Goal: Task Accomplishment & Management: Manage account settings

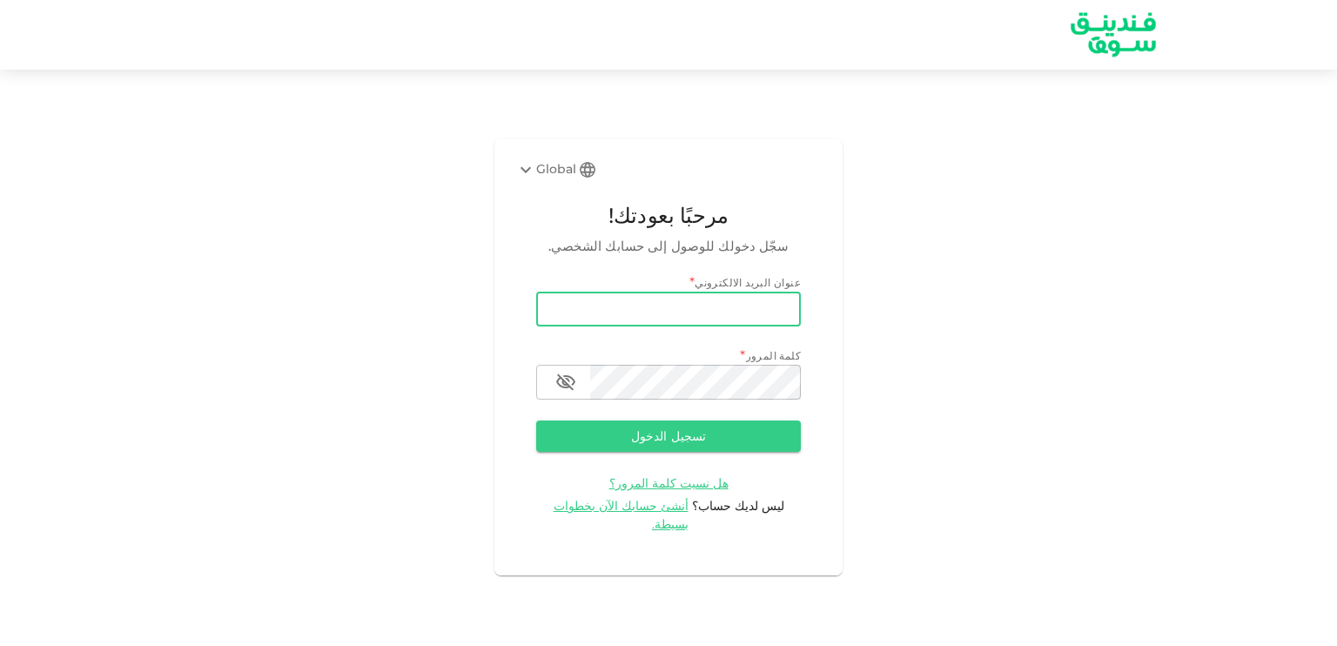
drag, startPoint x: 0, startPoint y: 0, endPoint x: 783, endPoint y: 326, distance: 848.0
click at [783, 326] on input "email" at bounding box center [668, 309] width 265 height 35
type input "[EMAIL_ADDRESS][DOMAIN_NAME]"
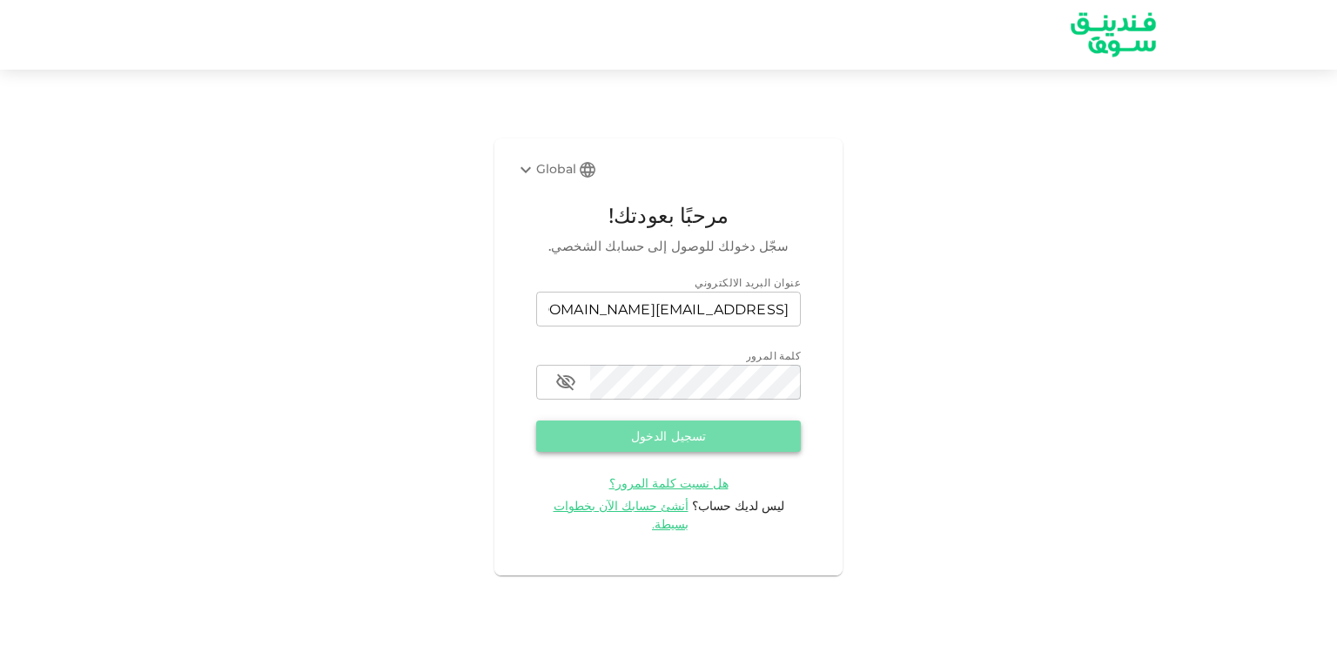
click at [675, 443] on button "تسجيل الدخول" at bounding box center [668, 436] width 265 height 31
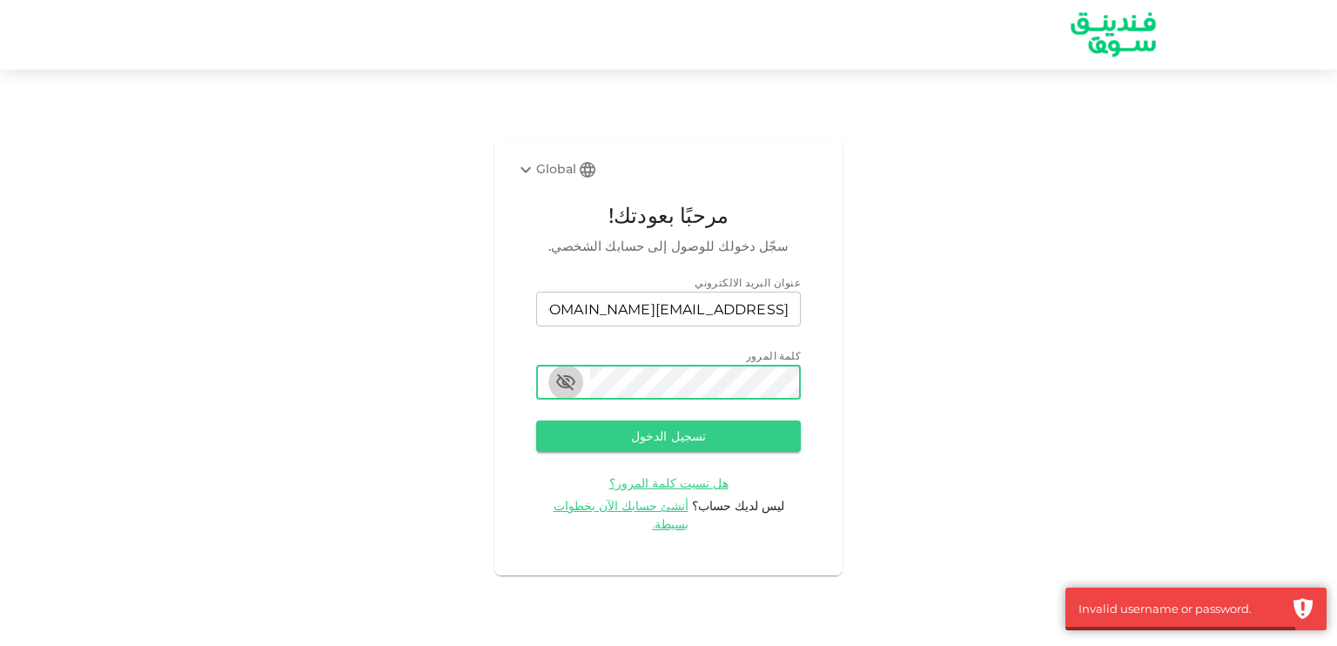
click at [564, 389] on icon "button" at bounding box center [565, 382] width 19 height 17
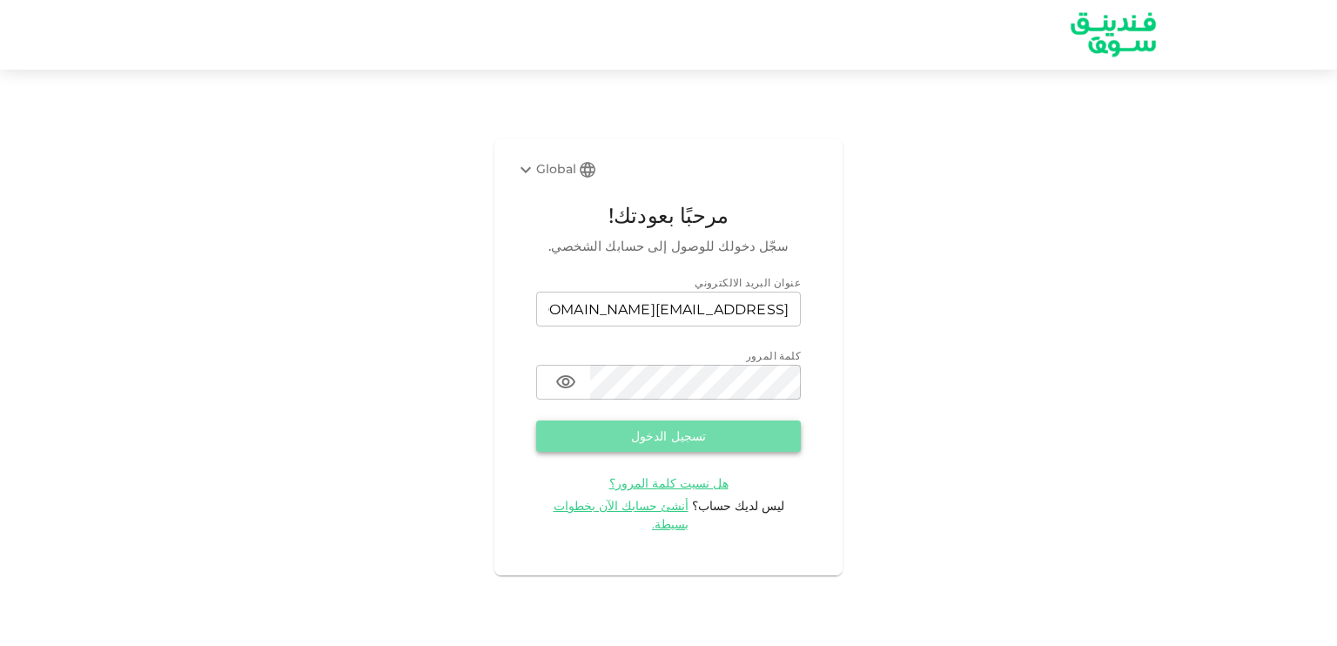
click at [735, 438] on button "تسجيل الدخول" at bounding box center [668, 436] width 265 height 31
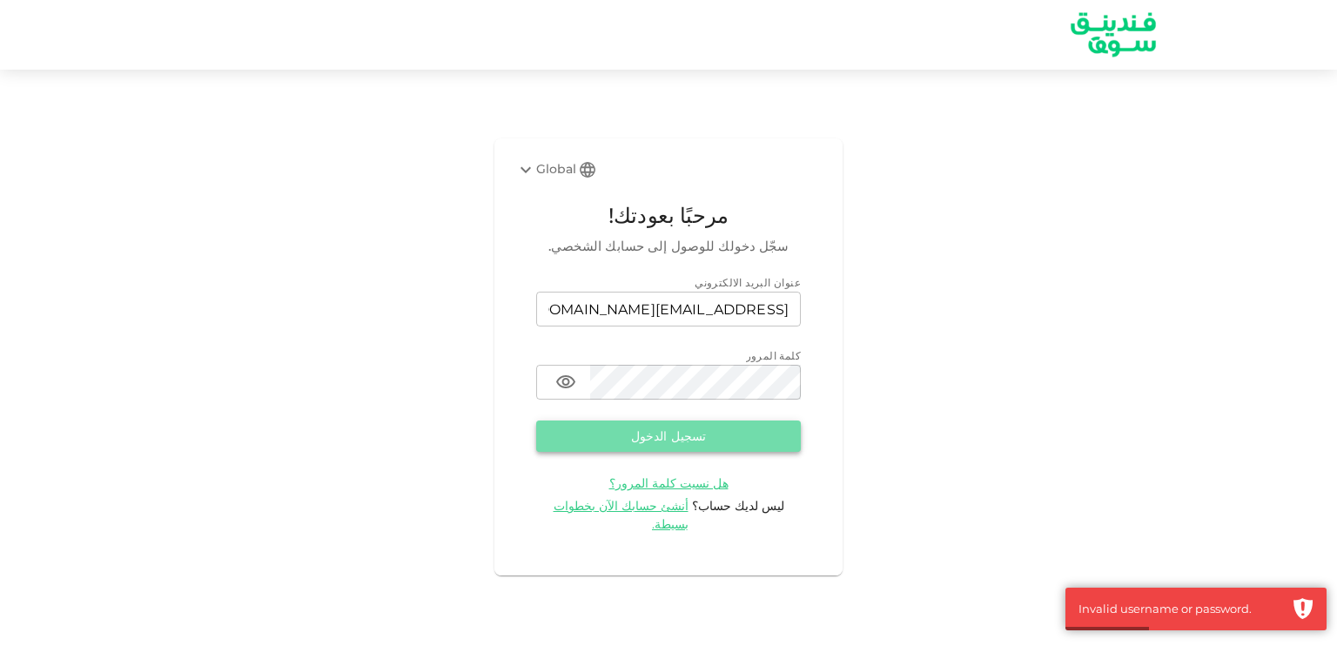
click at [735, 441] on button "تسجيل الدخول" at bounding box center [668, 436] width 265 height 31
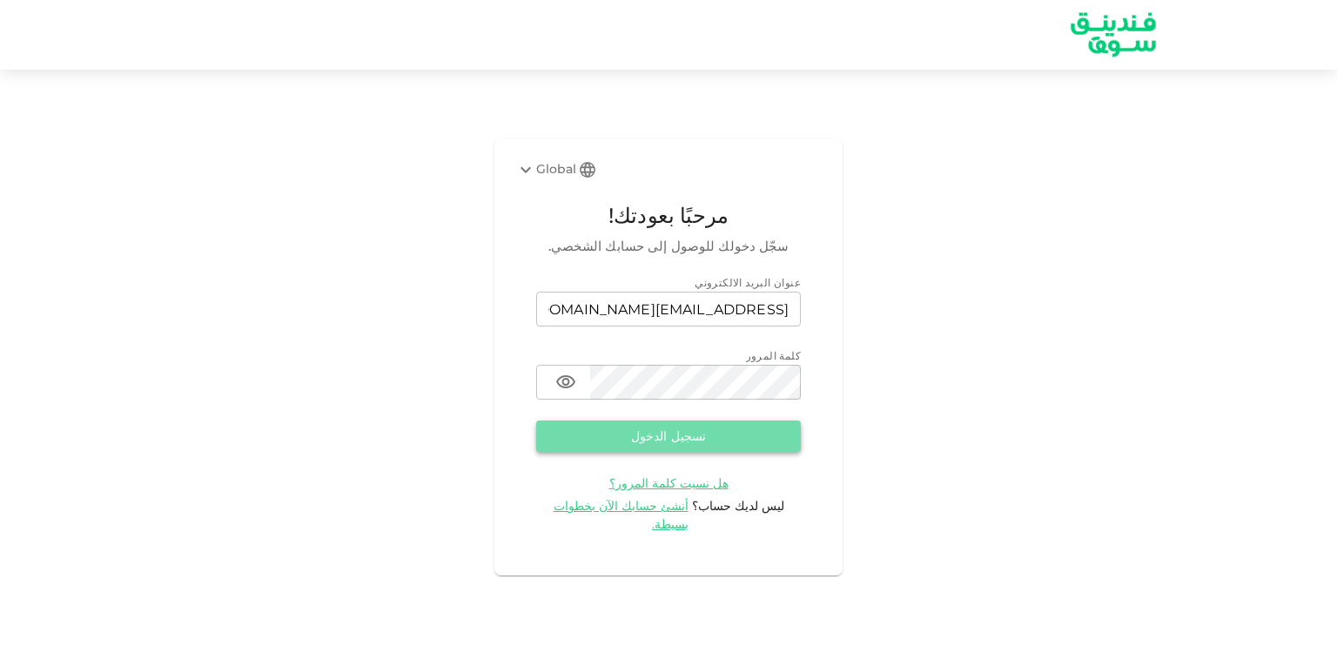
click at [735, 441] on button "تسجيل الدخول" at bounding box center [668, 436] width 265 height 31
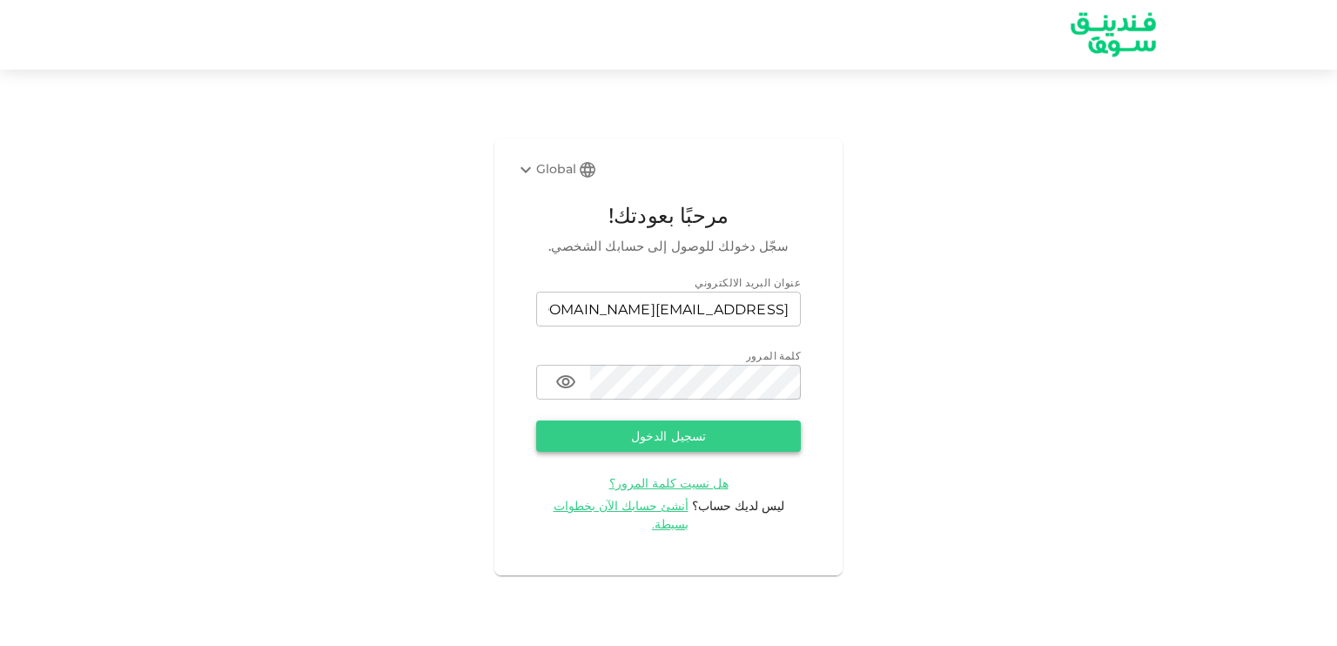
click at [735, 441] on button "تسجيل الدخول" at bounding box center [668, 436] width 265 height 31
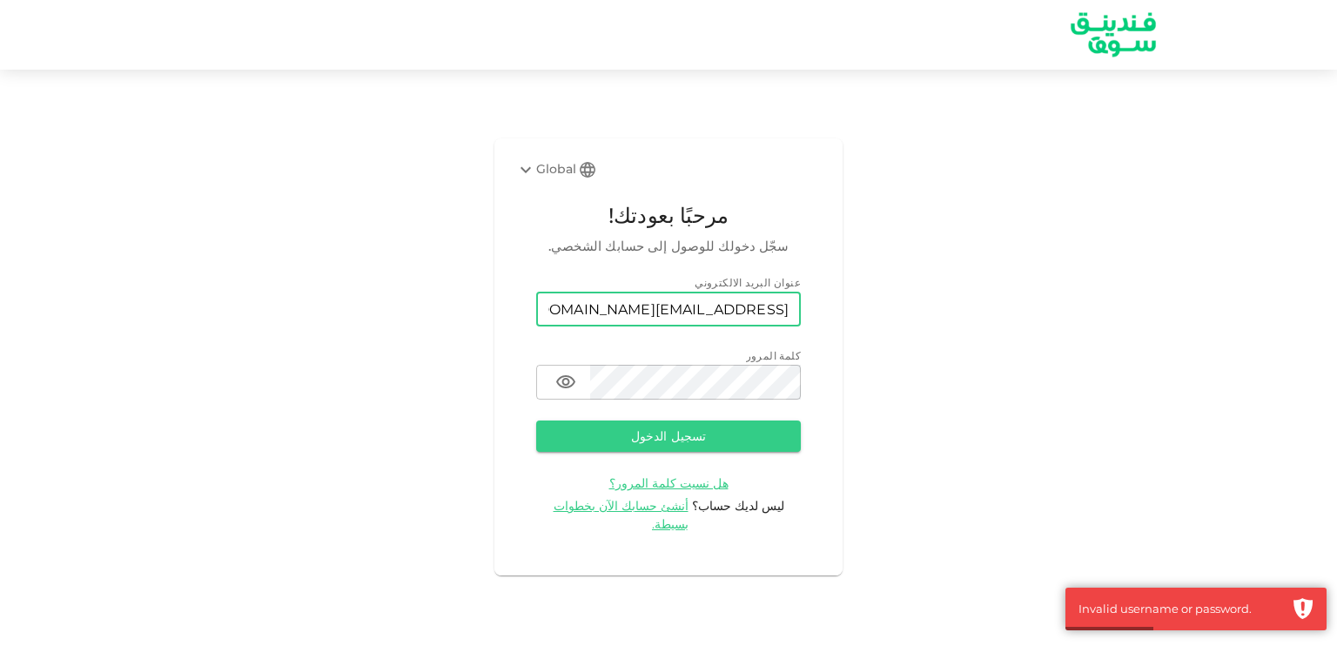
click at [750, 323] on input "[EMAIL_ADDRESS][DOMAIN_NAME]" at bounding box center [668, 309] width 265 height 35
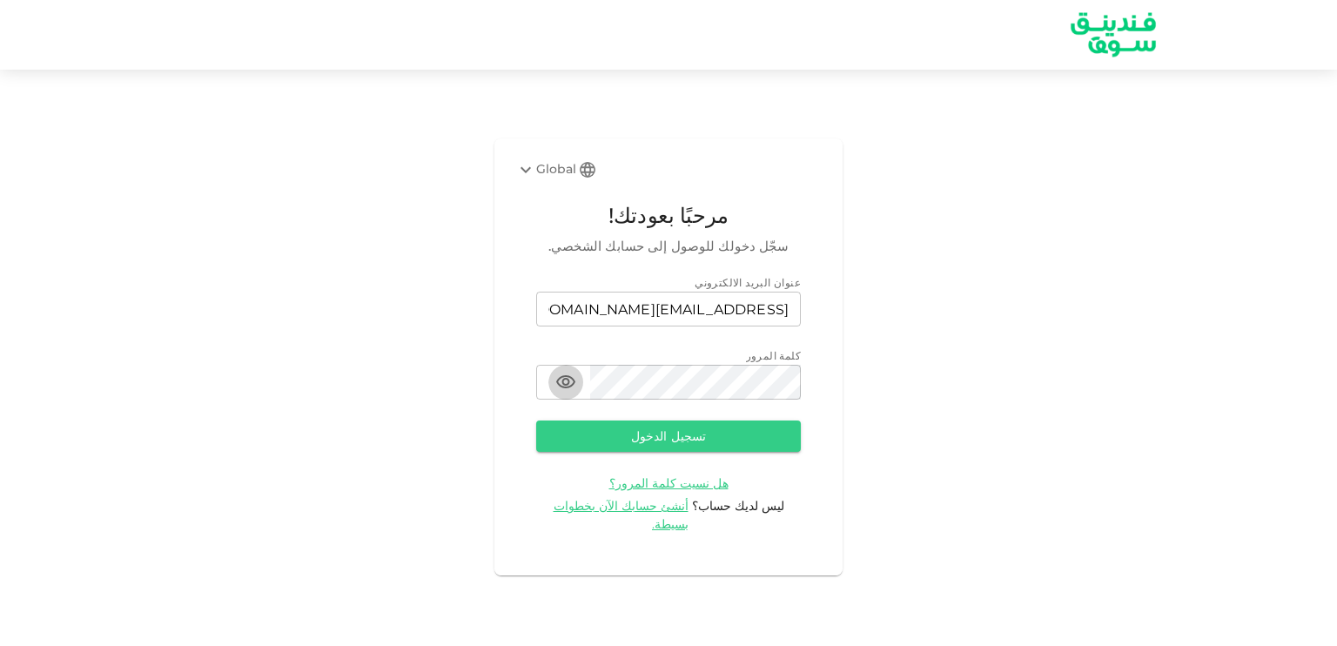
click at [565, 393] on icon "button" at bounding box center [565, 382] width 21 height 21
click at [654, 441] on button "تسجيل الدخول" at bounding box center [668, 436] width 265 height 31
